Goal: Task Accomplishment & Management: Complete application form

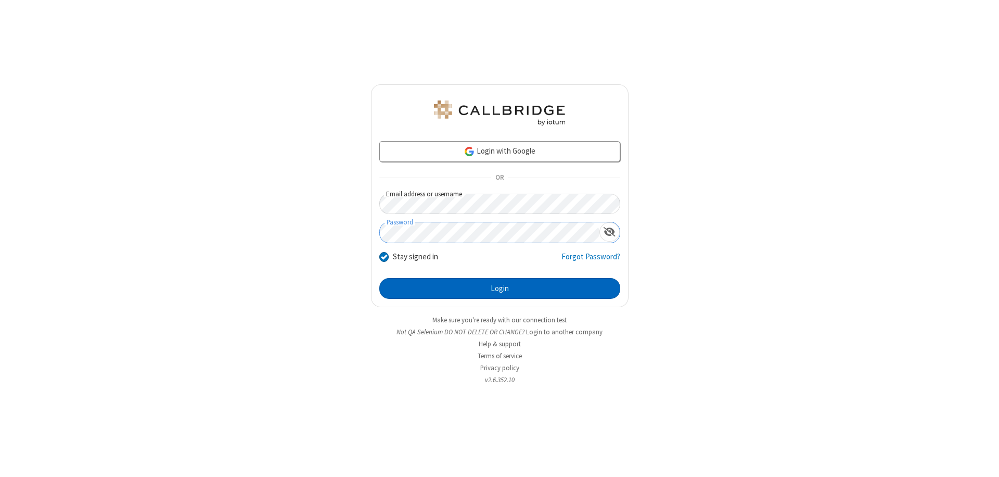
click at [499, 288] on button "Login" at bounding box center [499, 288] width 241 height 21
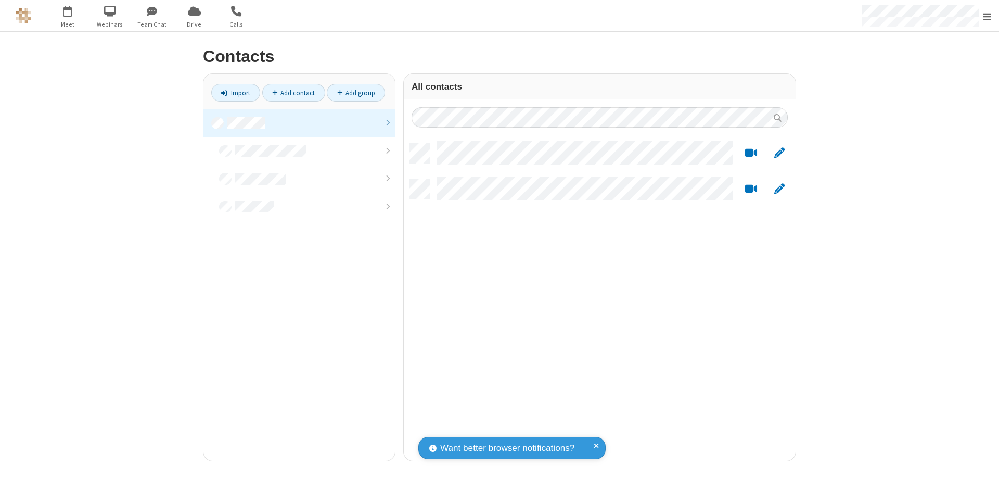
scroll to position [317, 384]
click at [293, 93] on link "Add contact" at bounding box center [293, 93] width 63 height 18
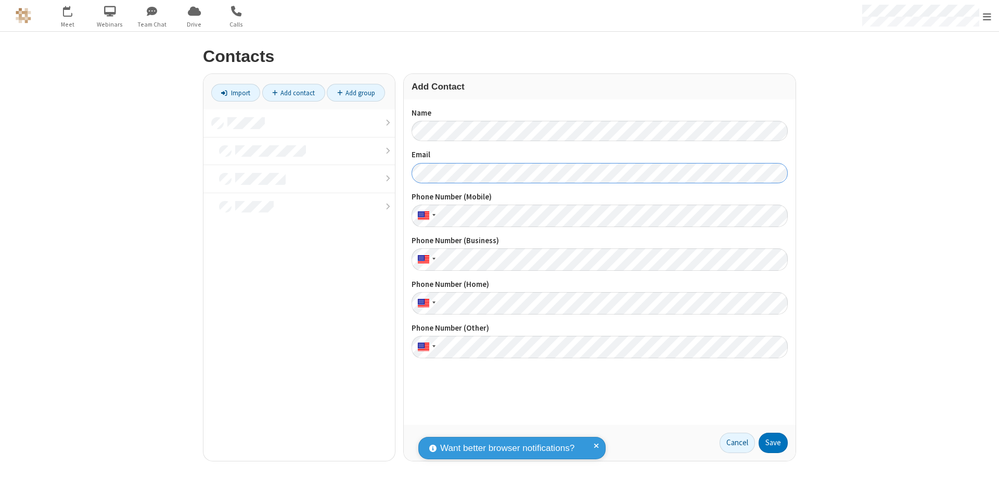
click at [773, 442] on button "Save" at bounding box center [773, 442] width 29 height 21
